Goal: Task Accomplishment & Management: Use online tool/utility

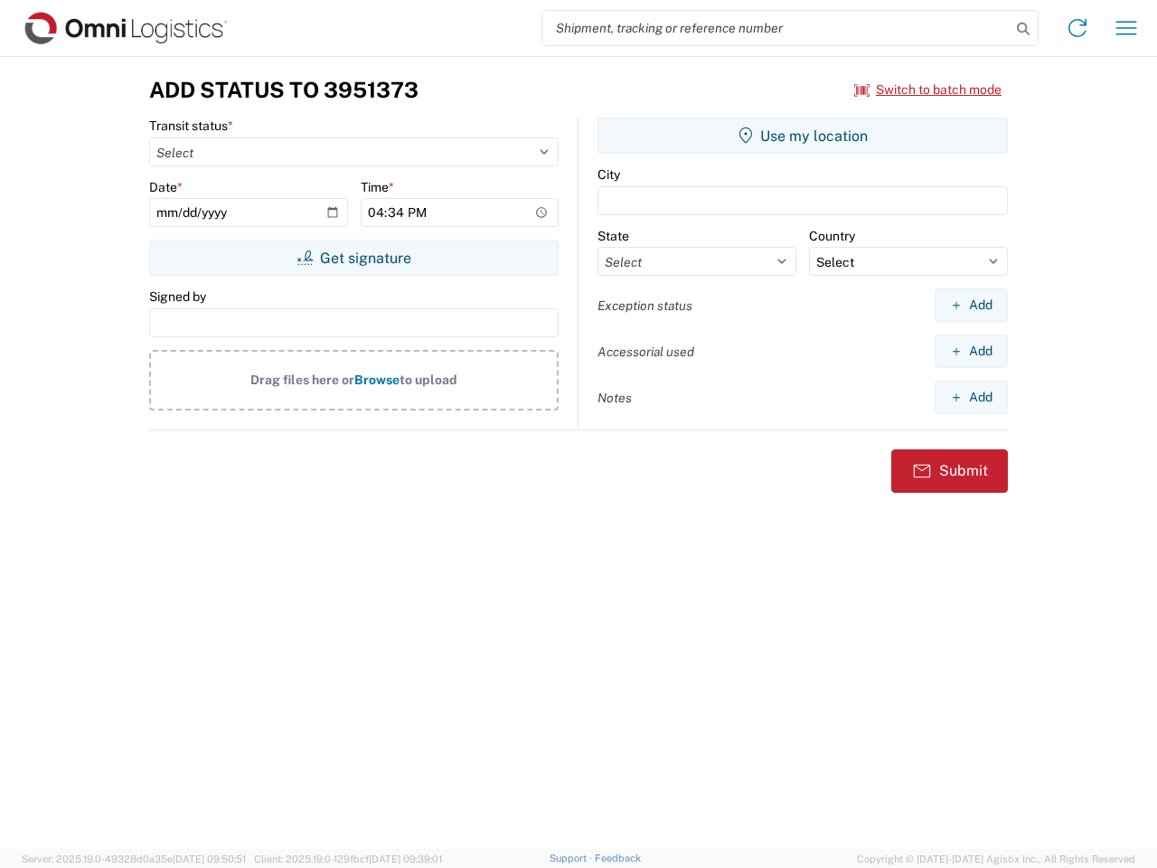
click at [777, 28] on input "search" at bounding box center [776, 28] width 468 height 34
click at [1023, 29] on icon at bounding box center [1023, 28] width 25 height 25
click at [1078, 28] on icon at bounding box center [1077, 28] width 29 height 29
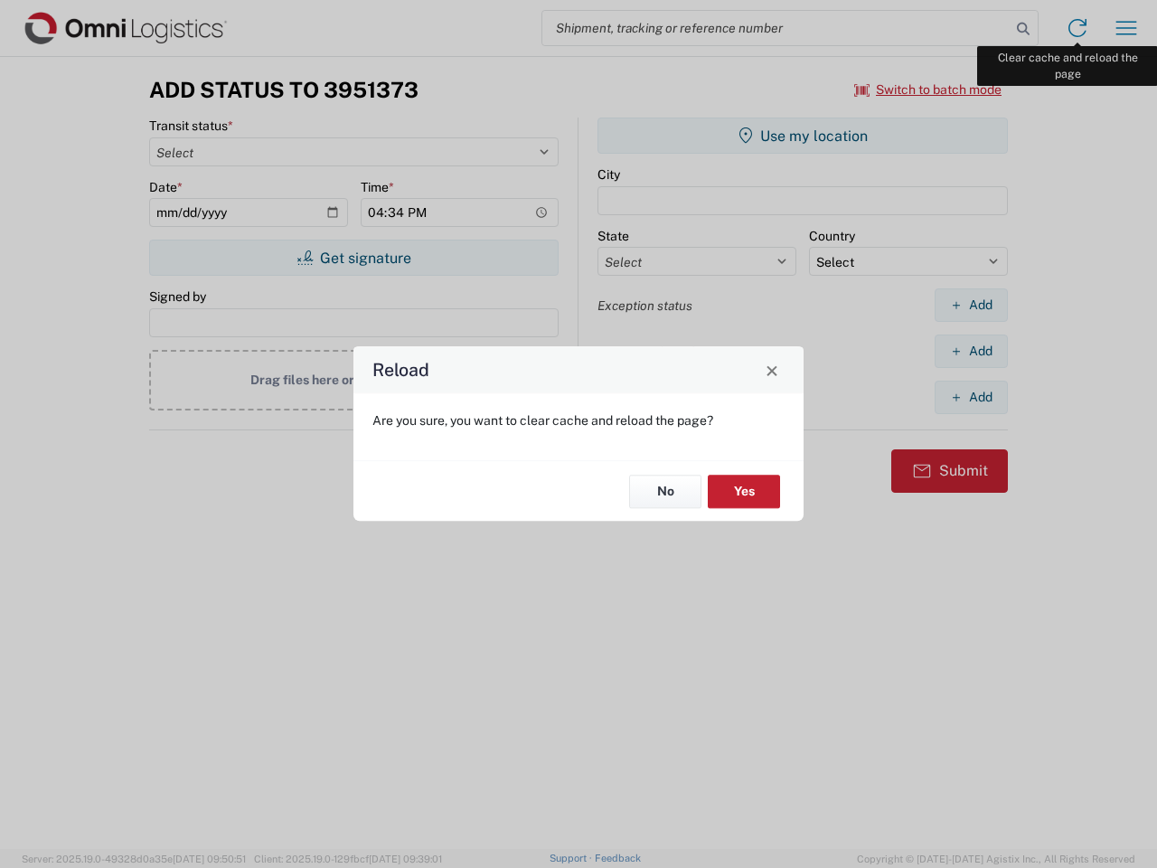
click at [1126, 28] on div "Reload Are you sure, you want to clear cache and reload the page? No Yes" at bounding box center [578, 434] width 1157 height 868
click at [928, 90] on div "Reload Are you sure, you want to clear cache and reload the page? No Yes" at bounding box center [578, 434] width 1157 height 868
click at [353, 258] on div "Reload Are you sure, you want to clear cache and reload the page? No Yes" at bounding box center [578, 434] width 1157 height 868
click at [803, 136] on div "Reload Are you sure, you want to clear cache and reload the page? No Yes" at bounding box center [578, 434] width 1157 height 868
click at [971, 305] on div "Reload Are you sure, you want to clear cache and reload the page? No Yes" at bounding box center [578, 434] width 1157 height 868
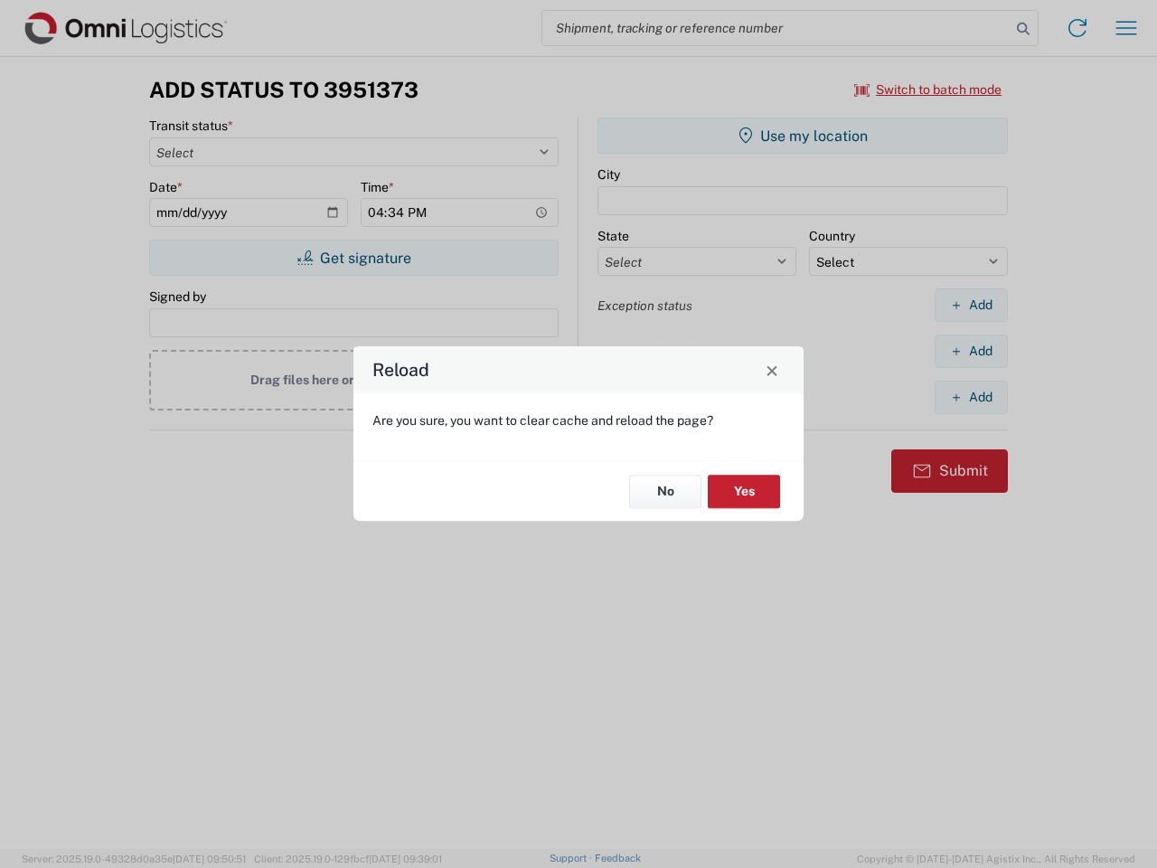
click at [971, 351] on div "Reload Are you sure, you want to clear cache and reload the page? No Yes" at bounding box center [578, 434] width 1157 height 868
click at [971, 397] on div "Reload Are you sure, you want to clear cache and reload the page? No Yes" at bounding box center [578, 434] width 1157 height 868
